Goal: Book appointment/travel/reservation

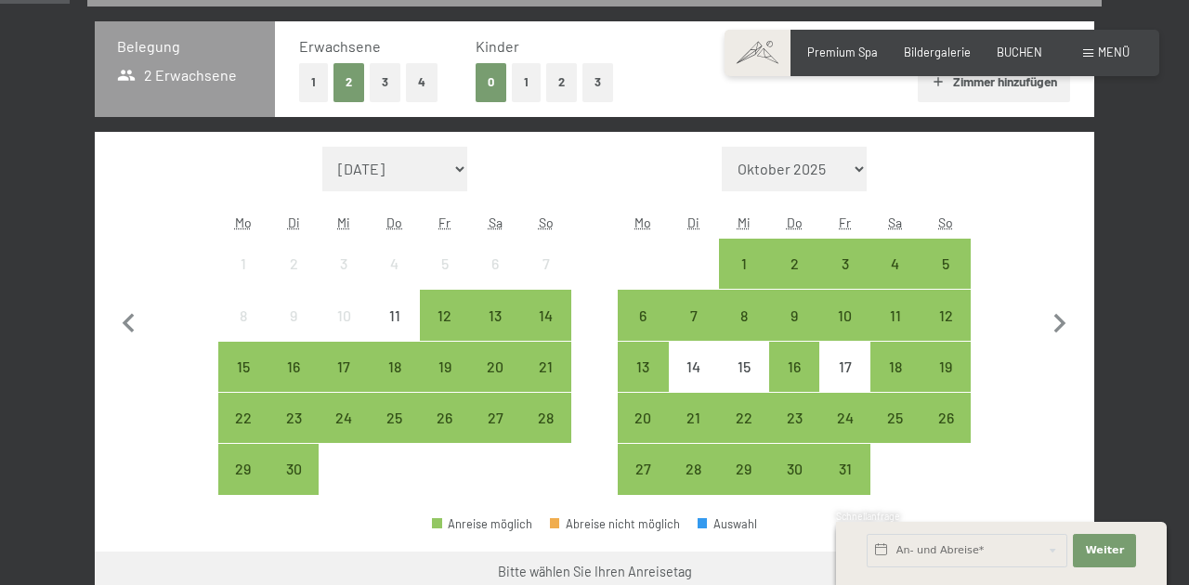
scroll to position [401, 0]
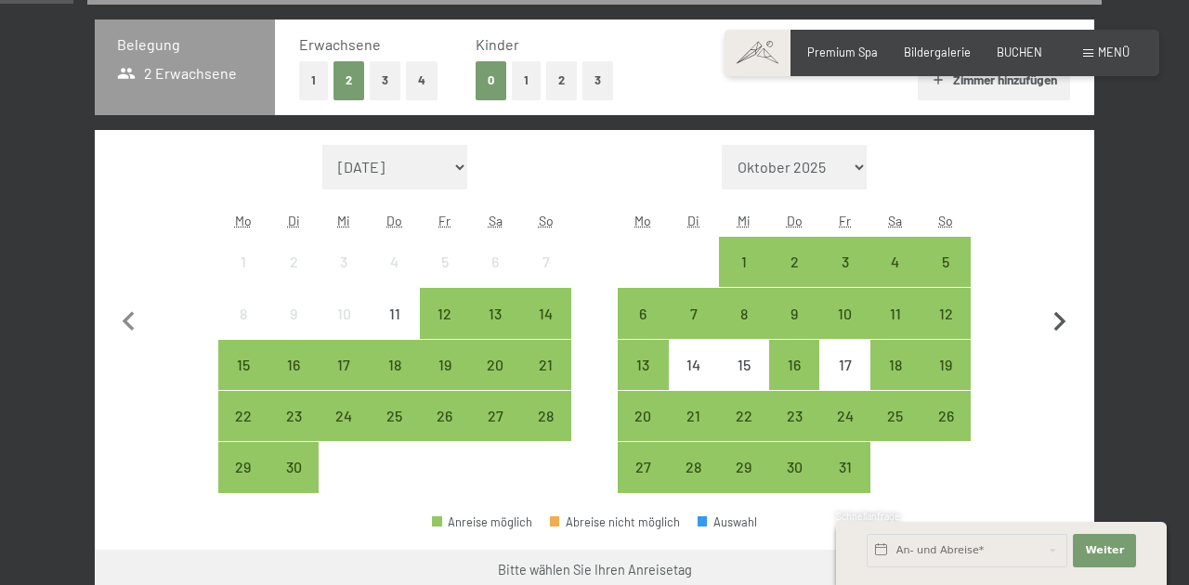
click at [1055, 319] on icon "button" at bounding box center [1060, 322] width 39 height 39
select select "2025-10-01"
select select "2025-11-01"
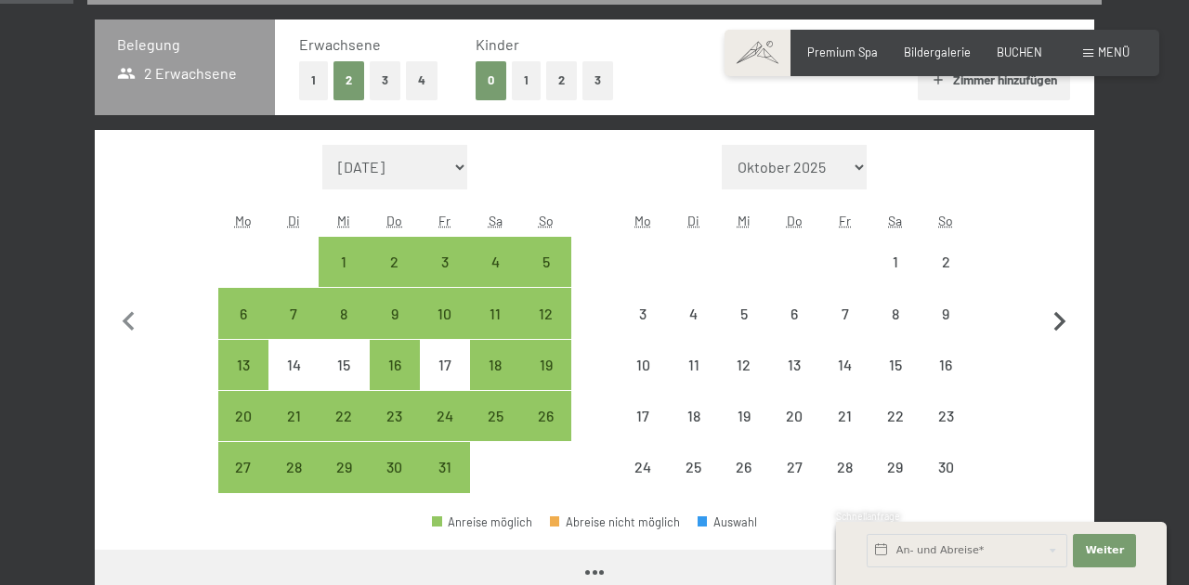
click at [1055, 319] on icon "button" at bounding box center [1060, 322] width 39 height 39
select select "2025-11-01"
select select "2025-12-01"
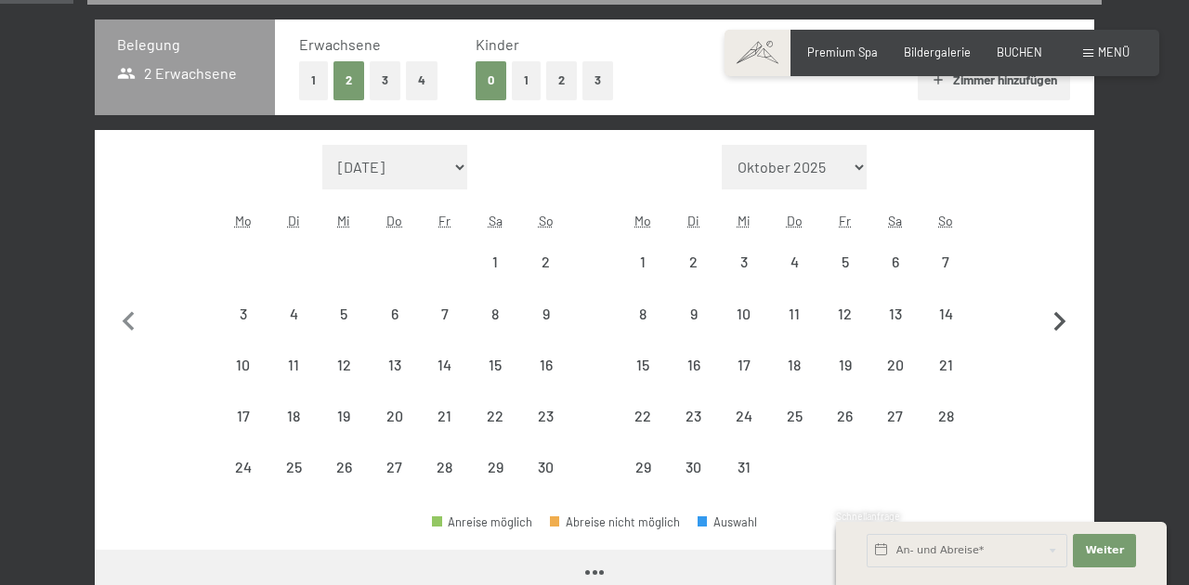
select select "2025-11-01"
select select "2025-12-01"
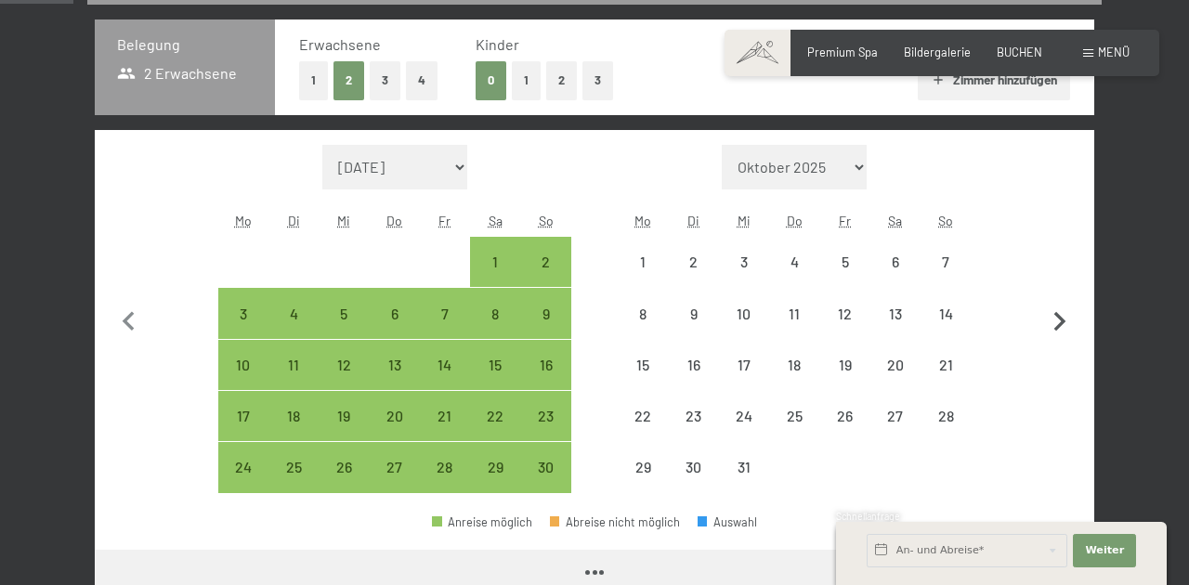
select select "2025-11-01"
select select "2025-12-01"
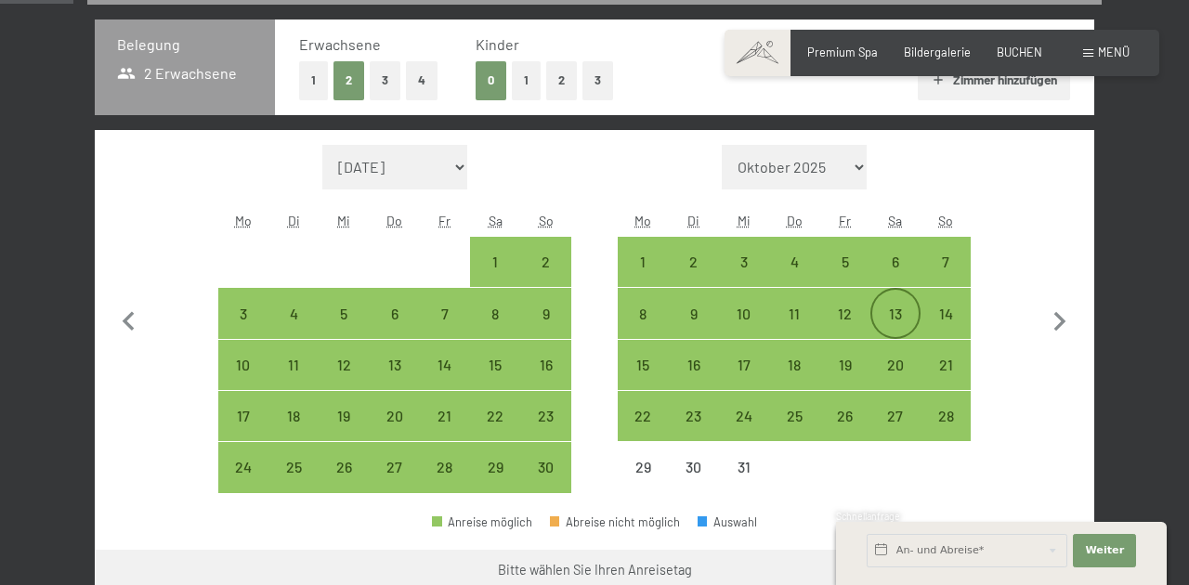
click at [888, 317] on div "13" at bounding box center [896, 330] width 46 height 46
select select "2025-11-01"
select select "2025-12-01"
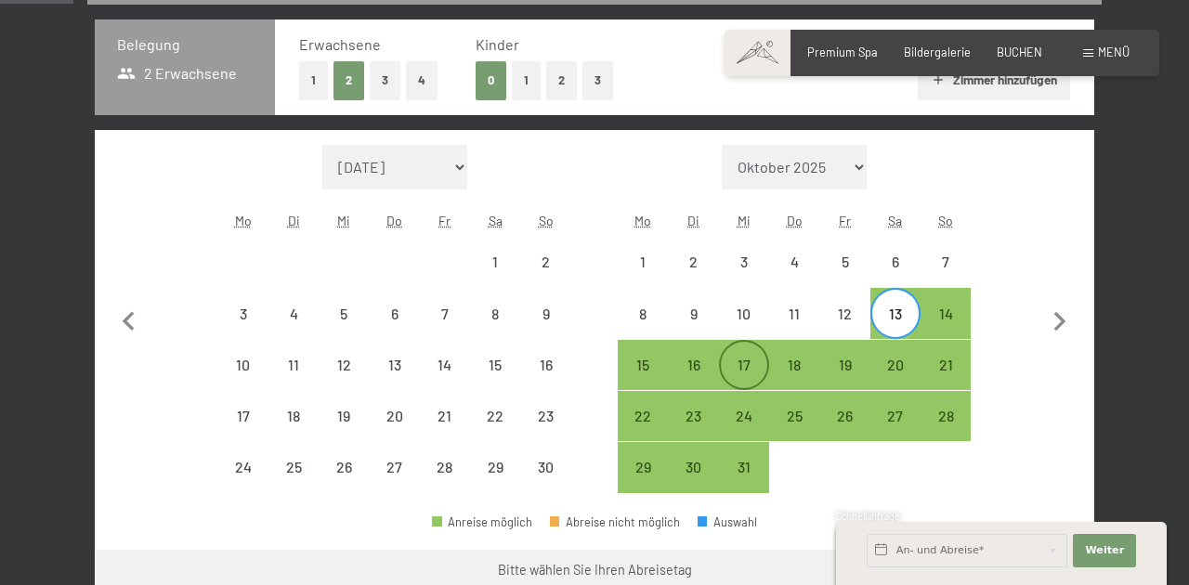
click at [758, 360] on div "17" at bounding box center [744, 381] width 46 height 46
select select "2025-11-01"
select select "2025-12-01"
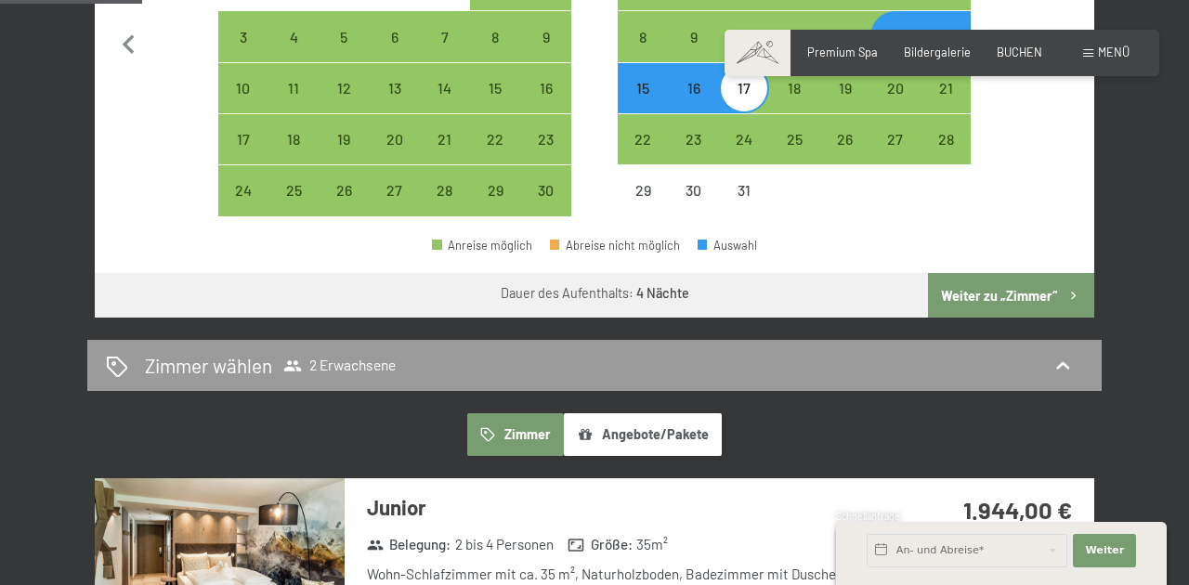
scroll to position [683, 0]
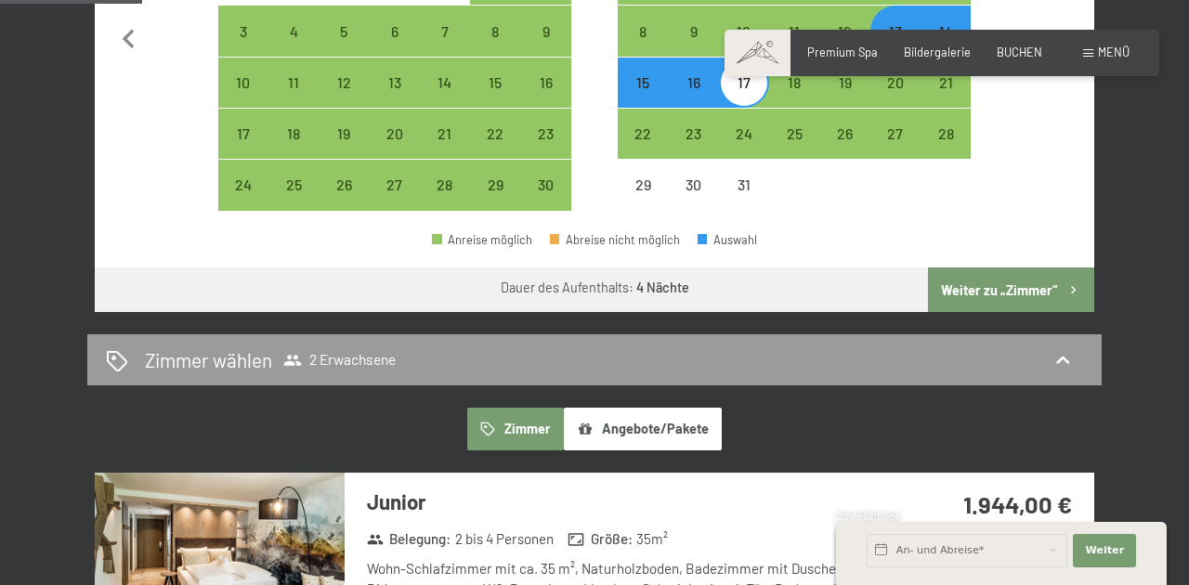
click at [682, 427] on button "Angebote/Pakete" at bounding box center [643, 429] width 158 height 43
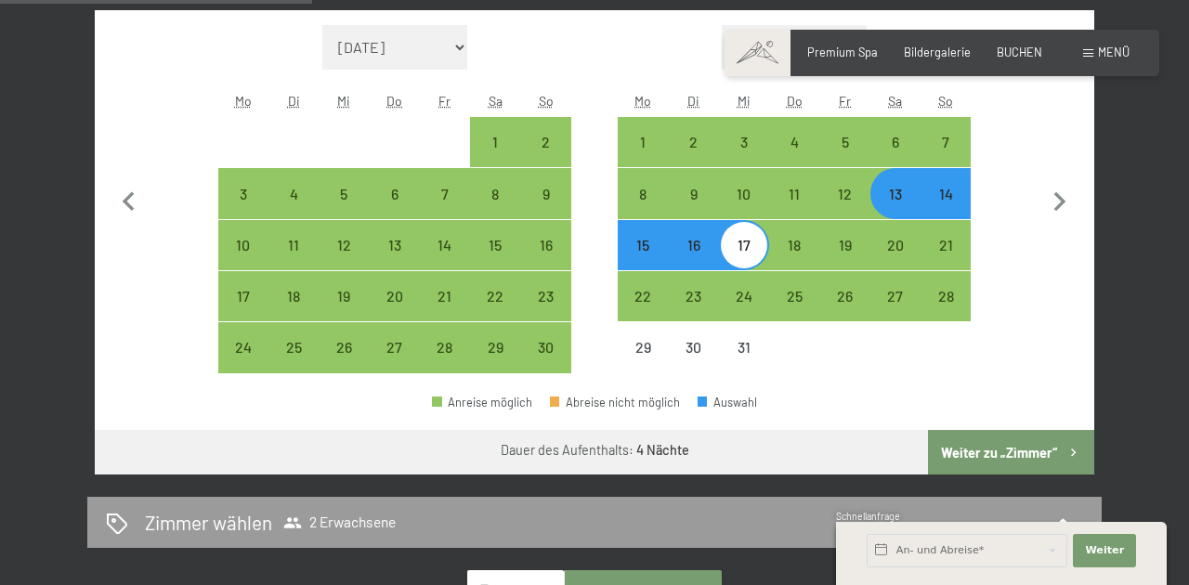
scroll to position [518, 0]
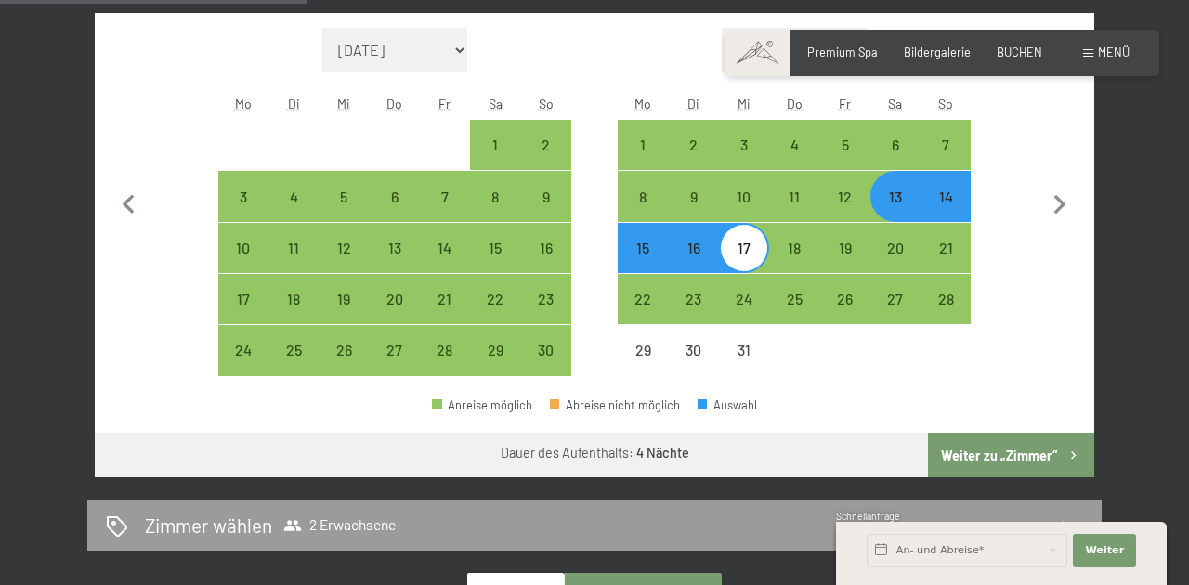
click at [943, 202] on div "14" at bounding box center [946, 213] width 46 height 46
select select "2025-11-01"
select select "2025-12-01"
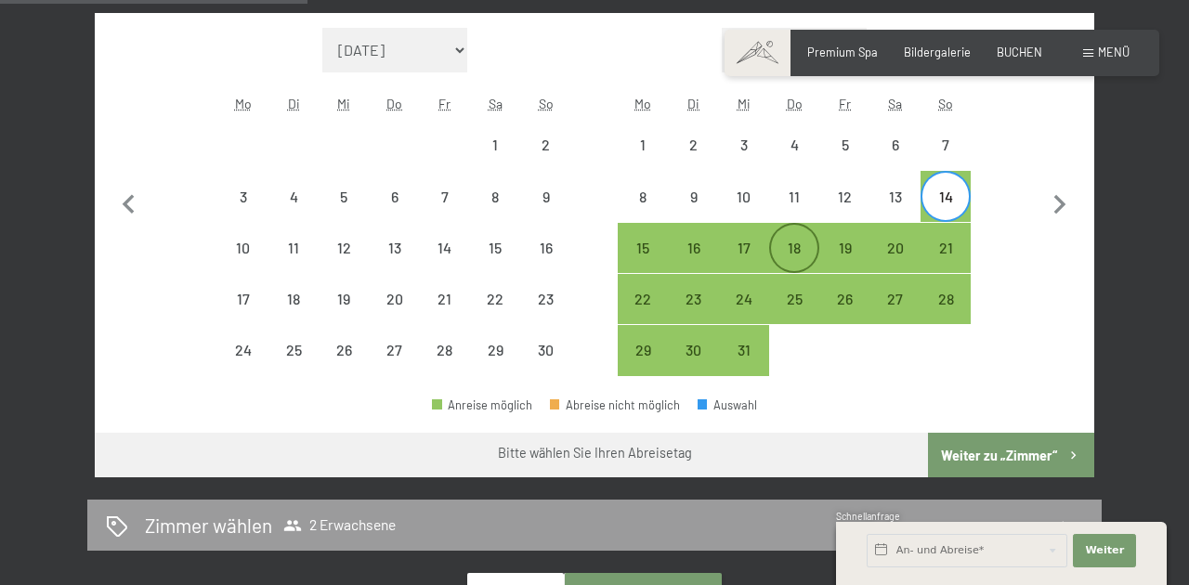
click at [795, 256] on div "18" at bounding box center [794, 264] width 46 height 46
select select "2025-11-01"
select select "2025-12-01"
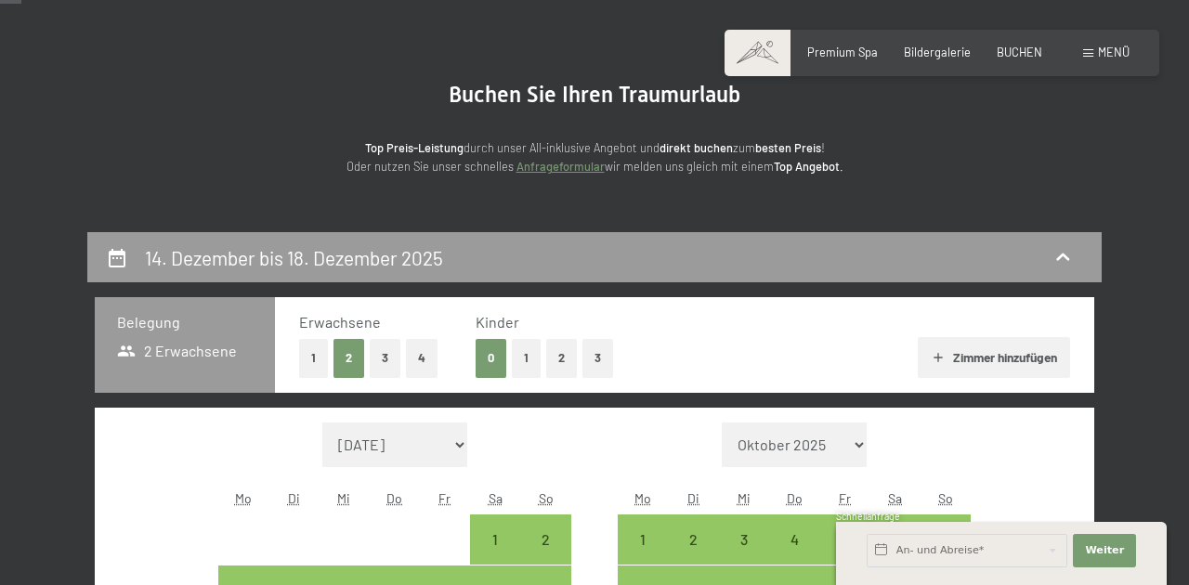
scroll to position [124, 0]
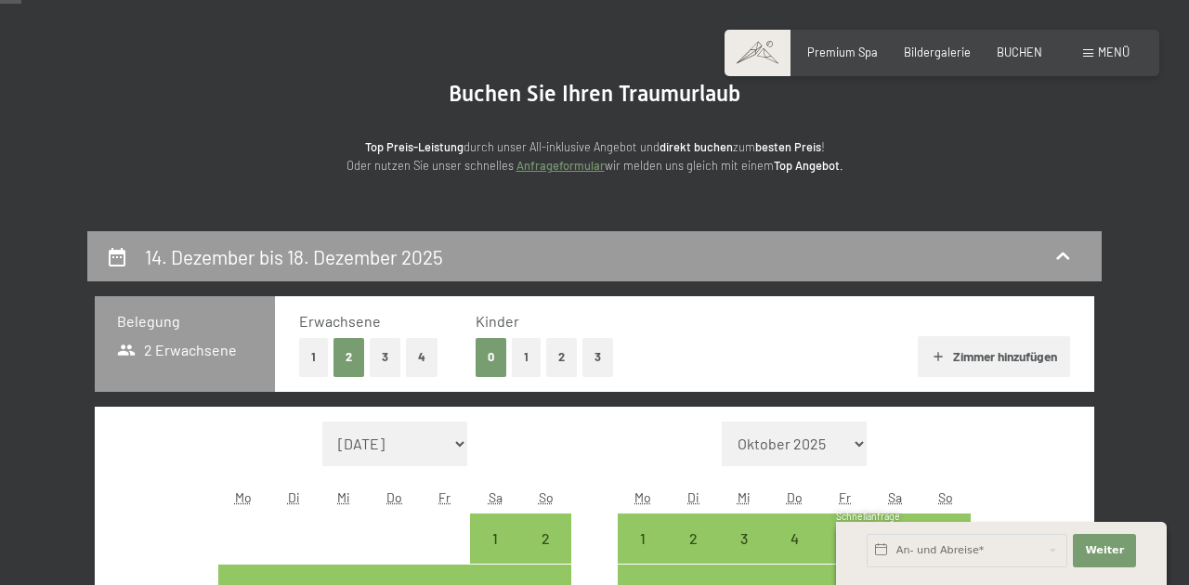
click at [530, 356] on button "1" at bounding box center [526, 357] width 29 height 38
select select "2025-11-01"
select select "2025-12-01"
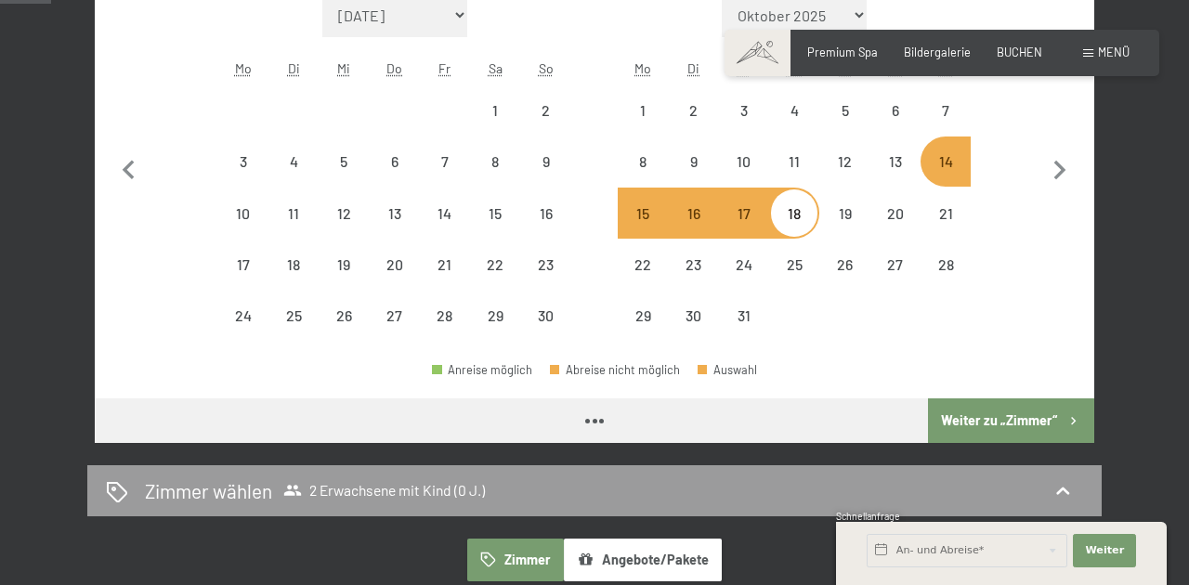
select select "2025-11-01"
select select "2025-12-01"
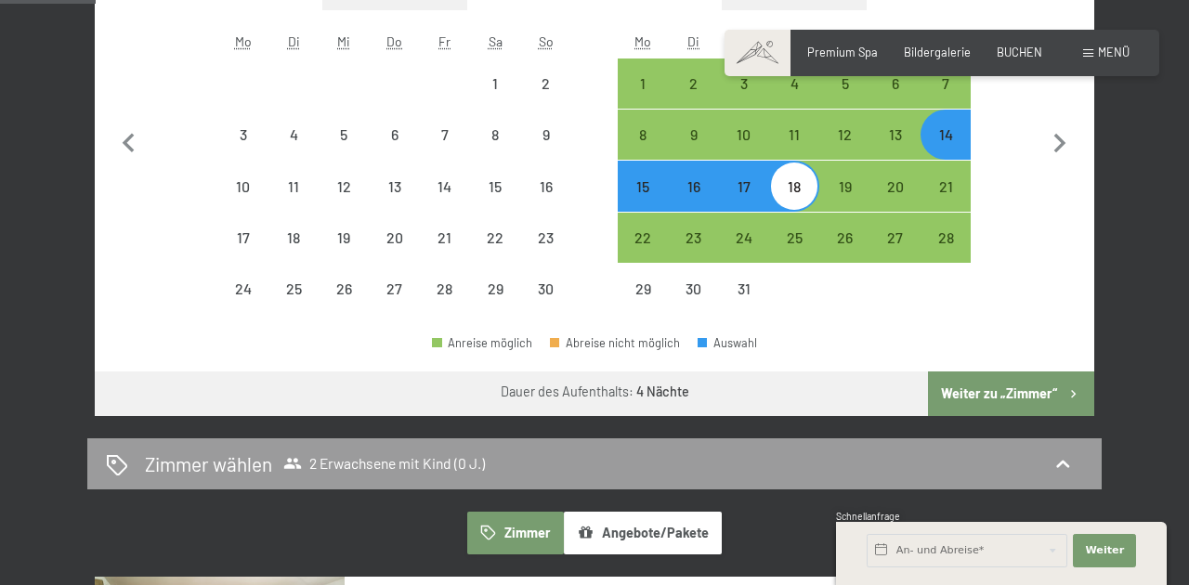
select select "2025-11-01"
select select "2025-12-01"
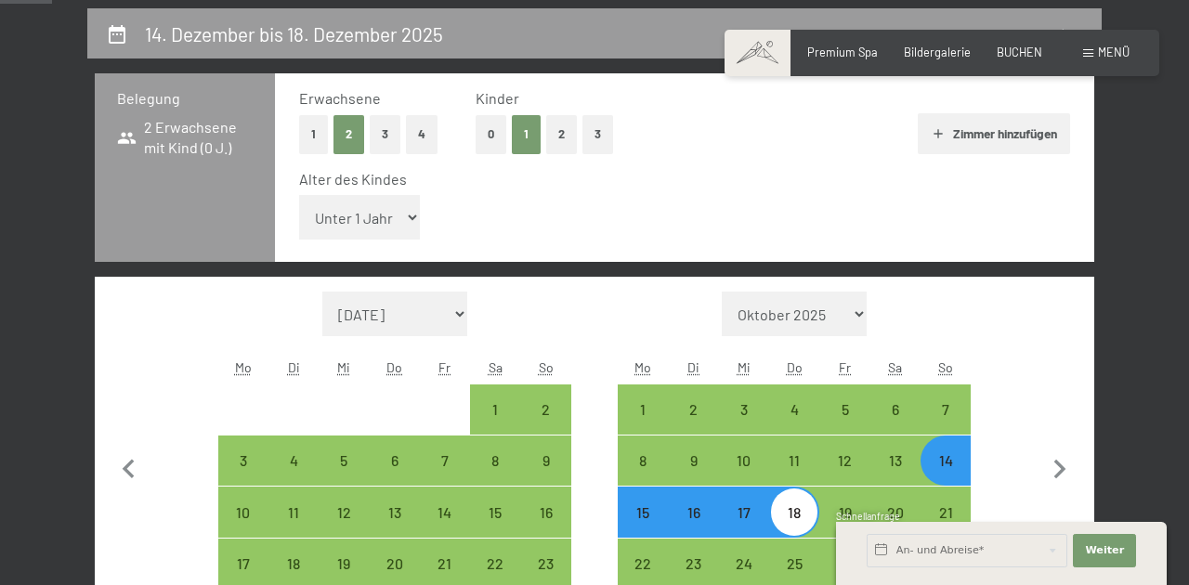
scroll to position [280, 0]
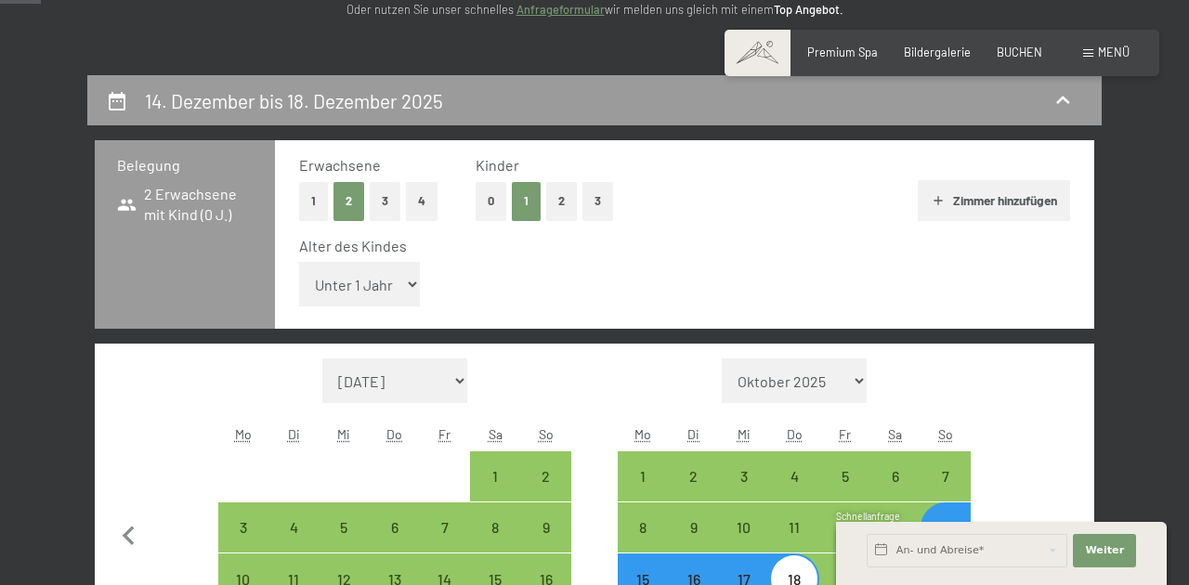
click at [1032, 208] on button "Zimmer hinzufügen" at bounding box center [993, 200] width 151 height 41
select select "2025-11-01"
select select "2025-12-01"
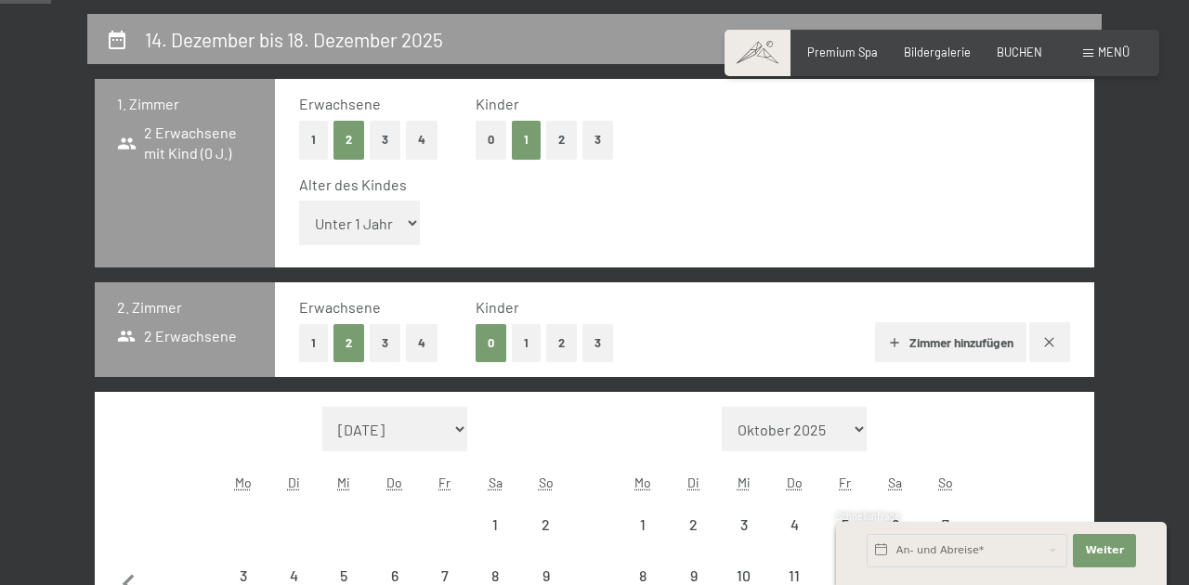
scroll to position [353, 0]
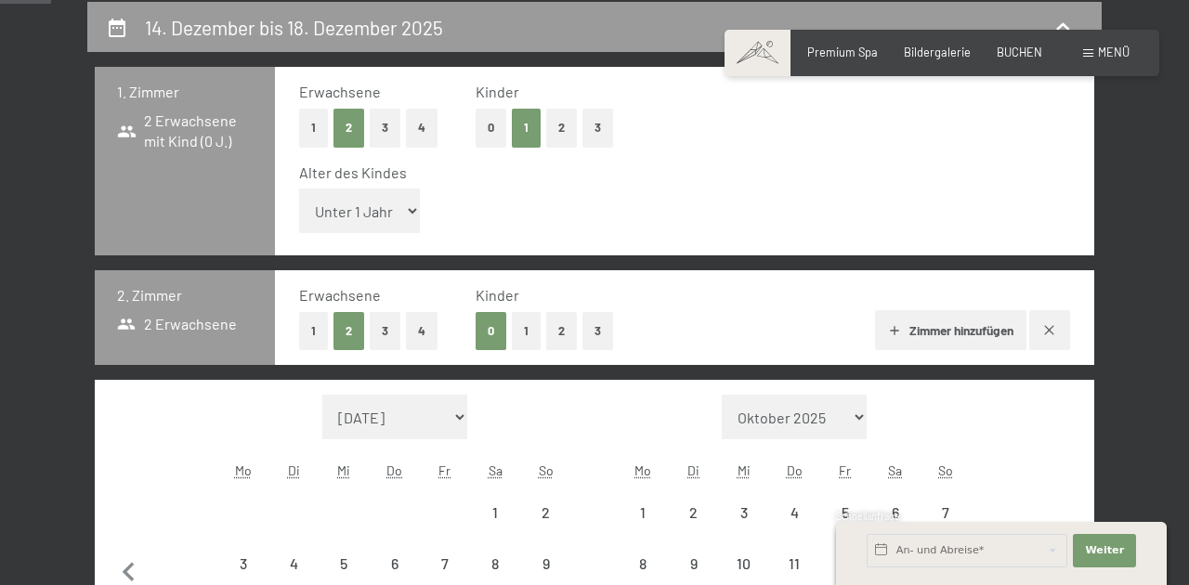
select select "2025-11-01"
select select "2025-12-01"
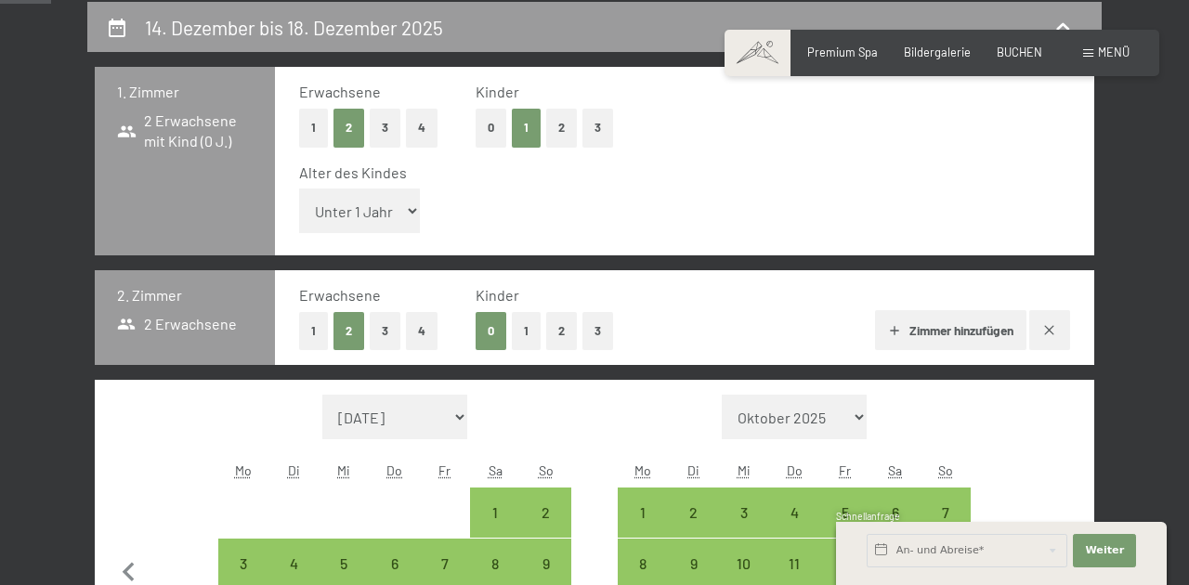
click at [317, 326] on button "1" at bounding box center [313, 331] width 29 height 38
select select "2025-11-01"
select select "2025-12-01"
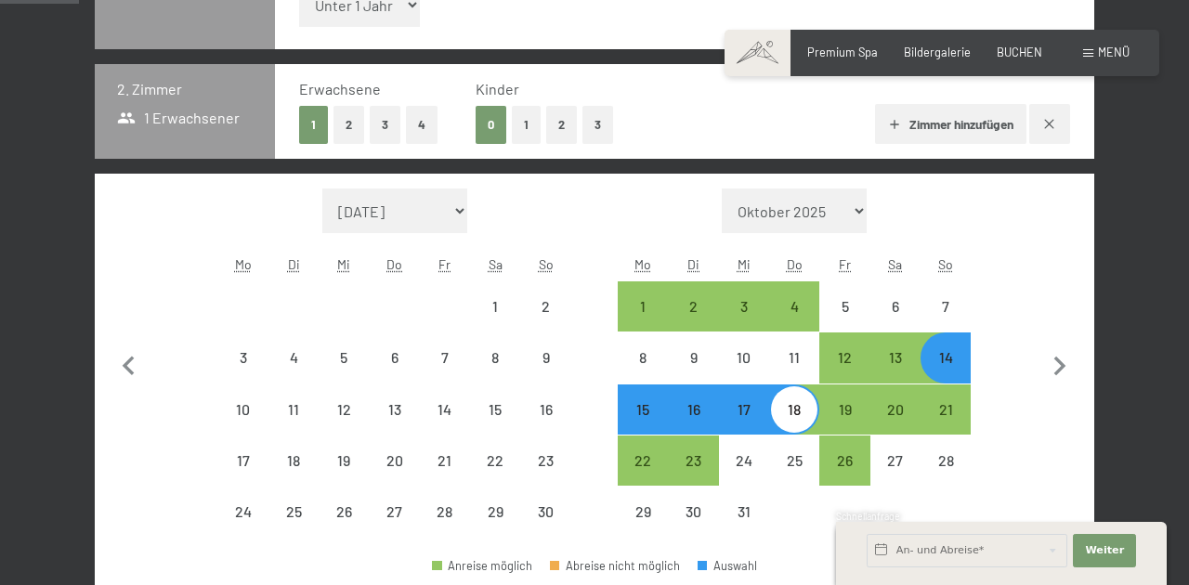
select select "2025-11-01"
select select "2025-12-01"
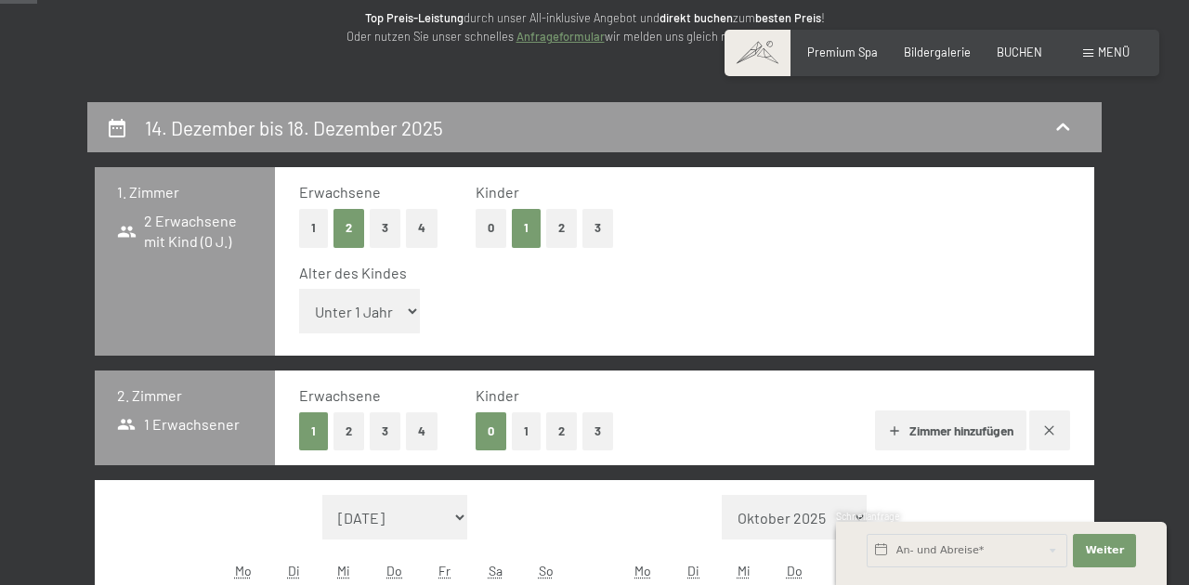
scroll to position [260, 0]
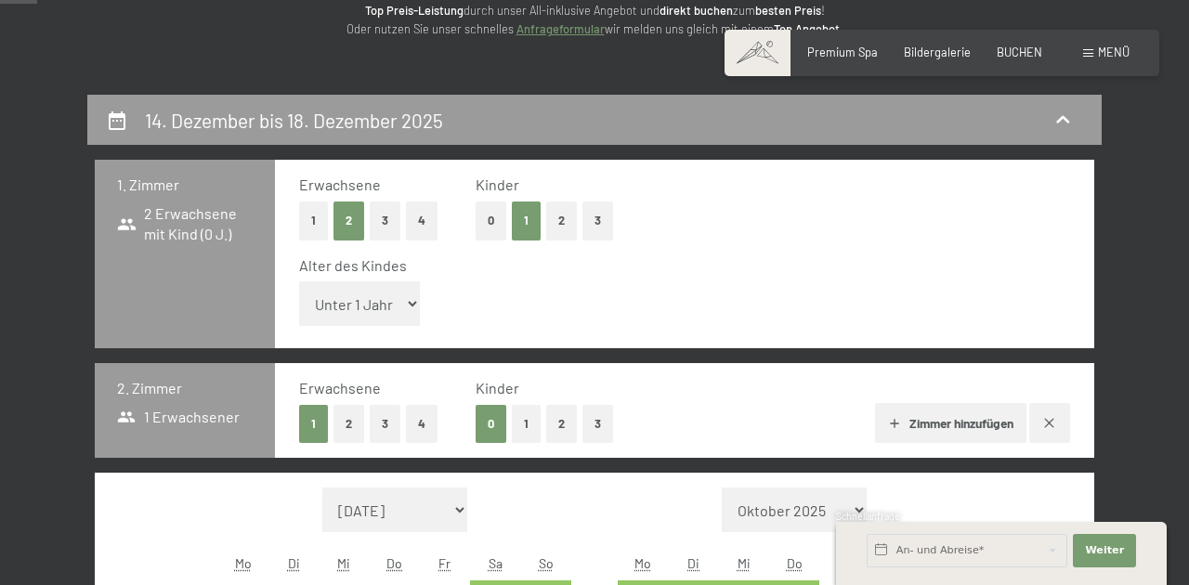
click at [1049, 427] on icon "button" at bounding box center [1050, 423] width 15 height 15
select select "2025-11-01"
select select "2025-12-01"
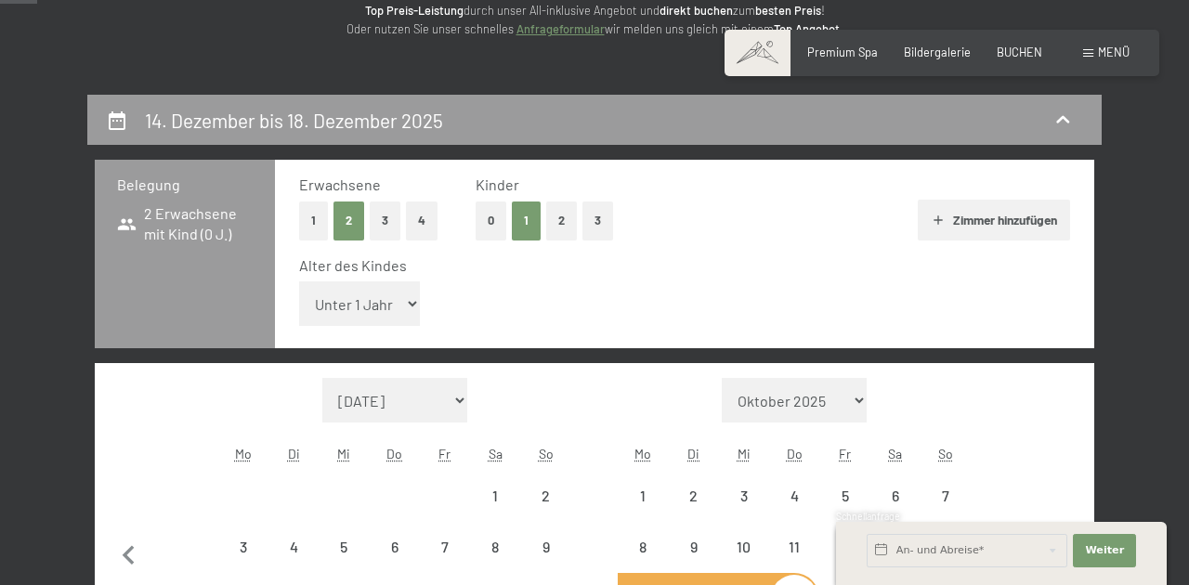
click at [494, 229] on button "0" at bounding box center [491, 221] width 31 height 38
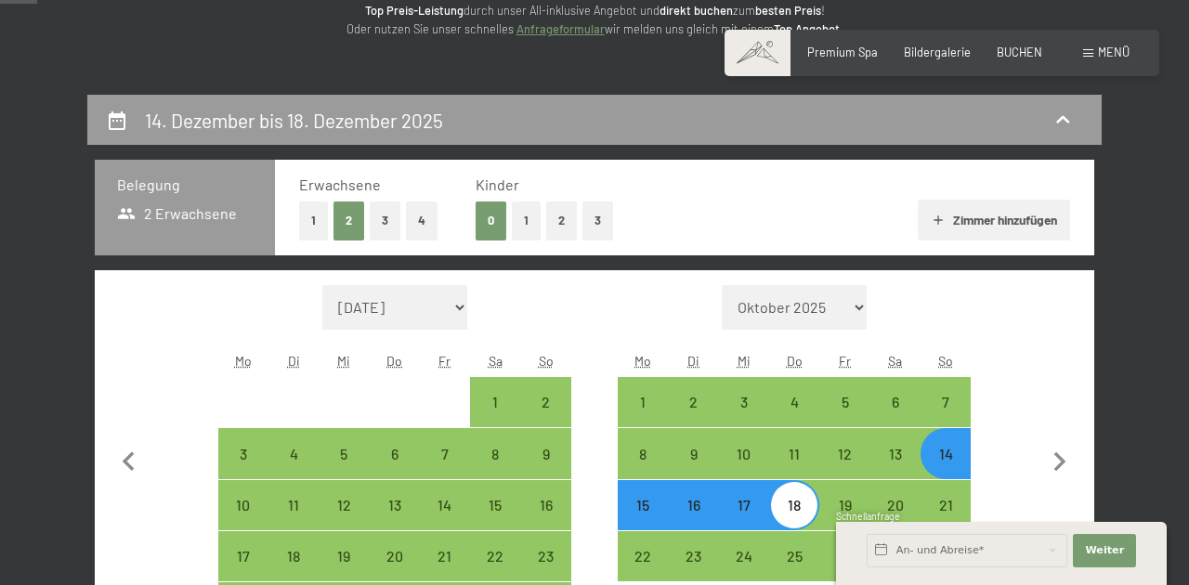
click at [311, 221] on button "1" at bounding box center [313, 221] width 29 height 38
select select "2025-11-01"
select select "2025-12-01"
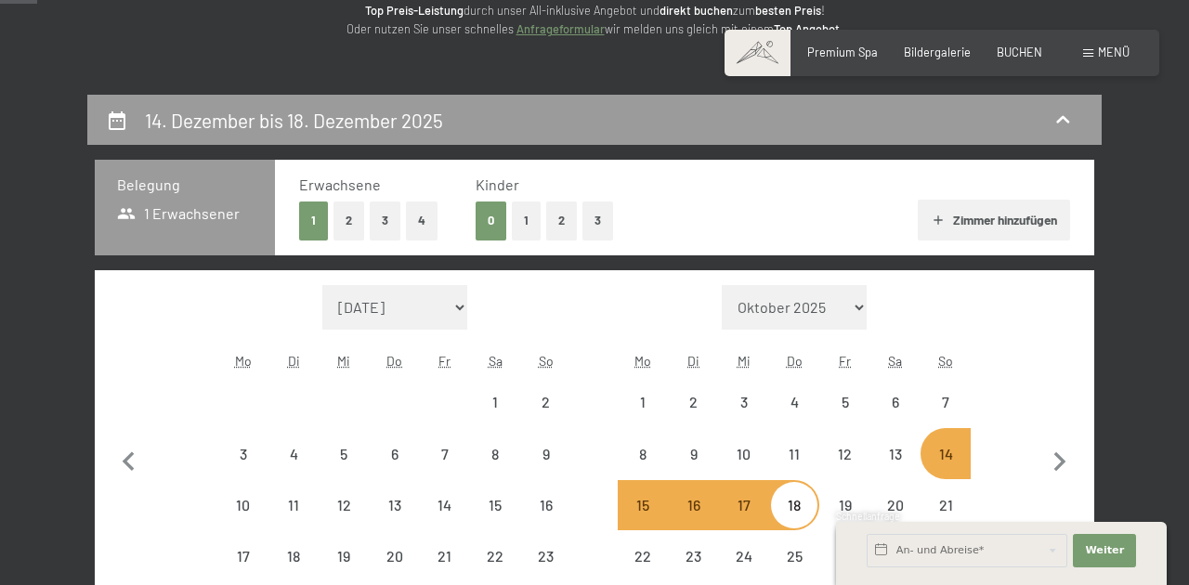
select select "2025-11-01"
select select "2025-12-01"
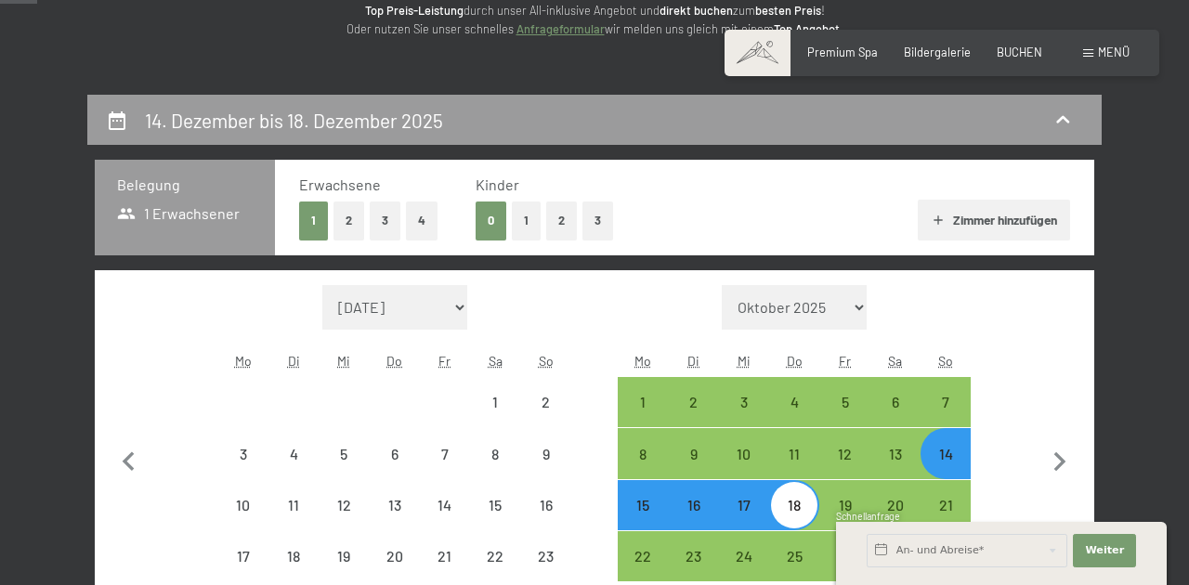
select select "2025-11-01"
select select "2025-12-01"
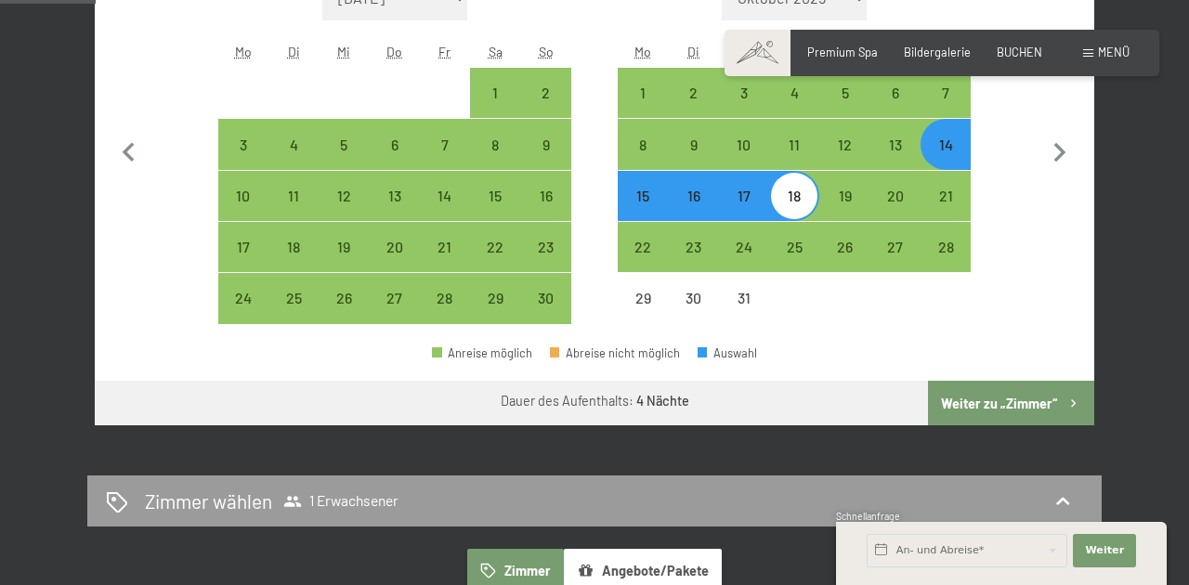
select select "2025-11-01"
select select "2025-12-01"
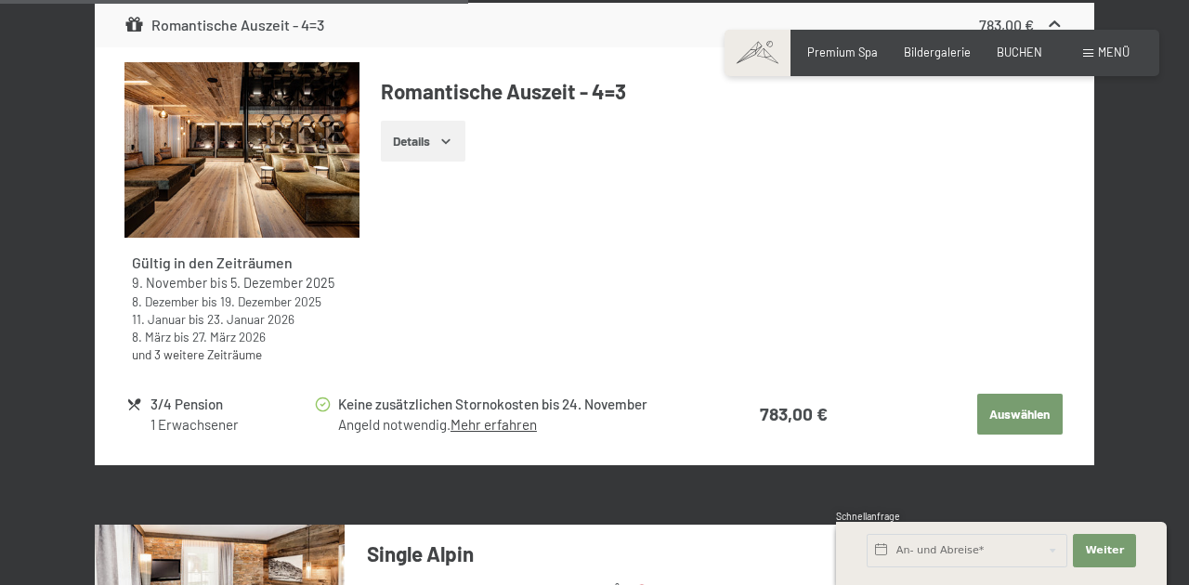
scroll to position [1511, 0]
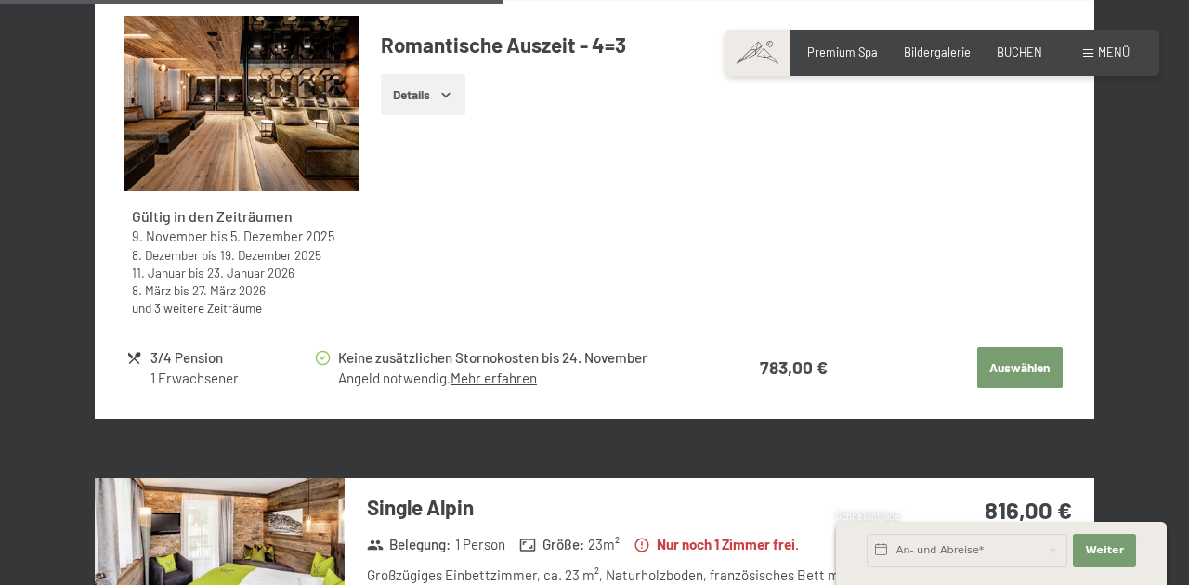
click at [1020, 365] on button "Auswählen" at bounding box center [1020, 368] width 85 height 41
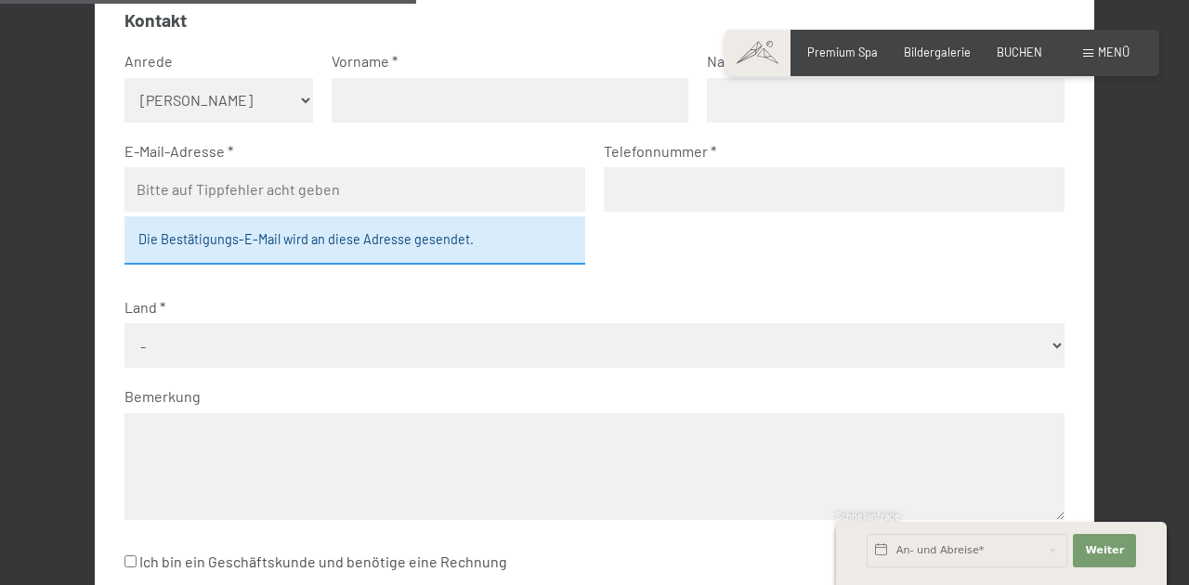
scroll to position [501, 0]
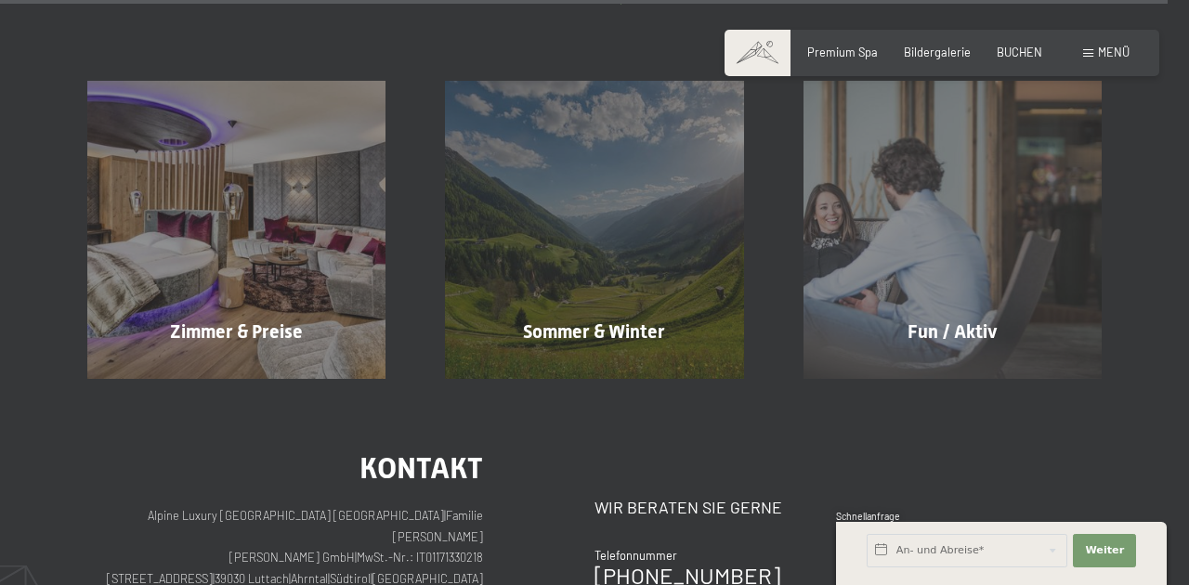
scroll to position [6907, 0]
